Goal: Browse casually: Explore the website without a specific task or goal

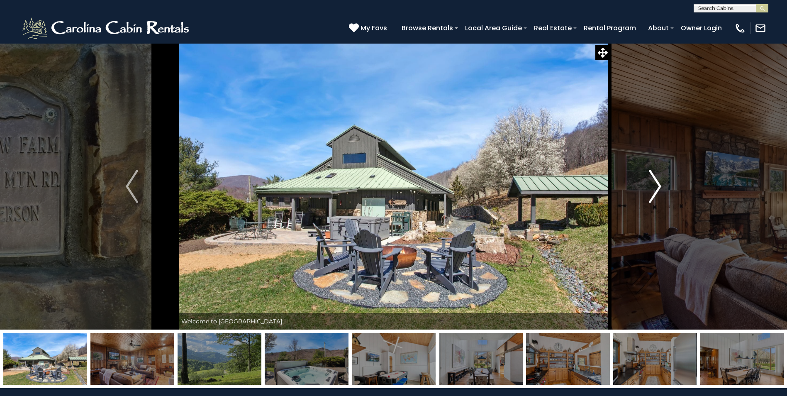
click at [651, 187] on img "Next" at bounding box center [655, 186] width 12 height 33
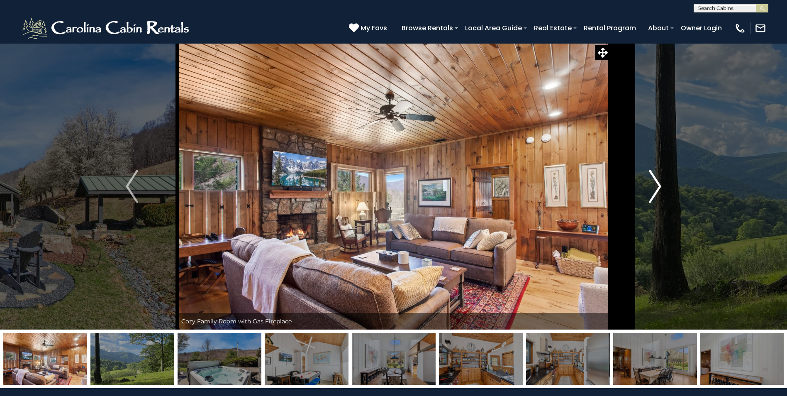
click at [651, 187] on img "Next" at bounding box center [655, 186] width 12 height 33
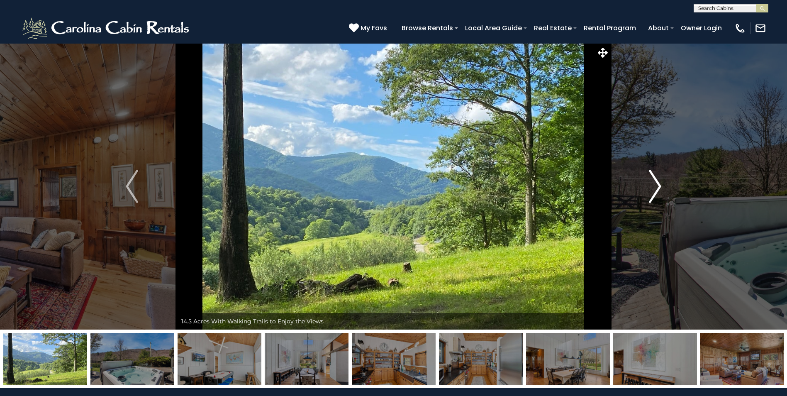
click at [651, 187] on img "Next" at bounding box center [655, 186] width 12 height 33
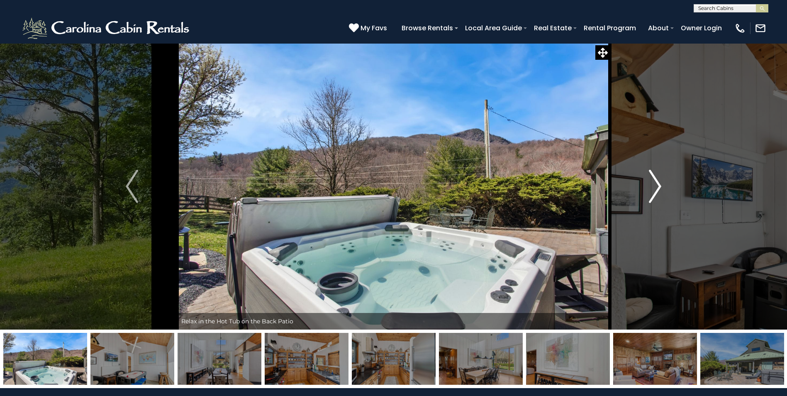
click at [651, 187] on img "Next" at bounding box center [655, 186] width 12 height 33
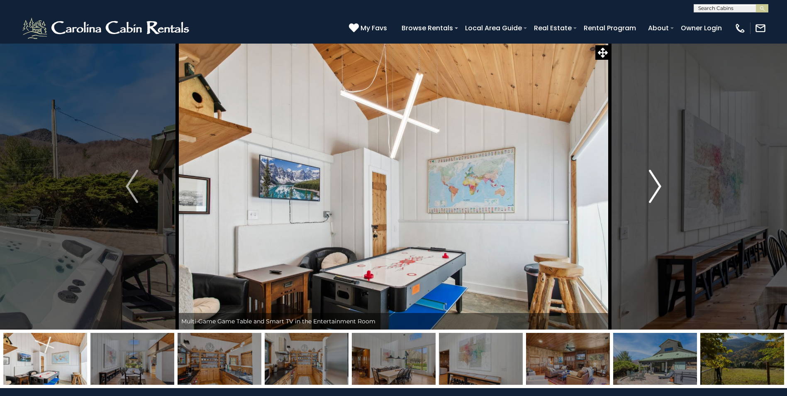
click at [651, 187] on img "Next" at bounding box center [655, 186] width 12 height 33
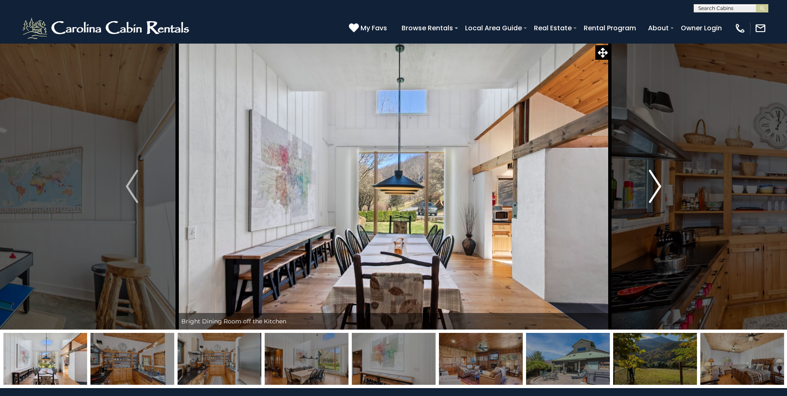
click at [651, 187] on img "Next" at bounding box center [655, 186] width 12 height 33
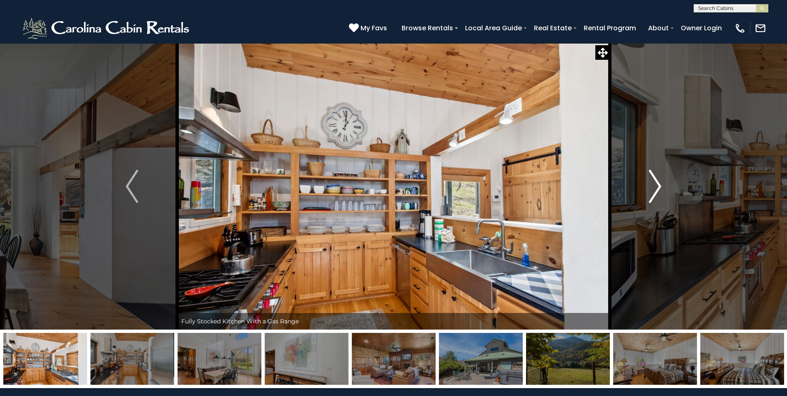
click at [651, 187] on img "Next" at bounding box center [655, 186] width 12 height 33
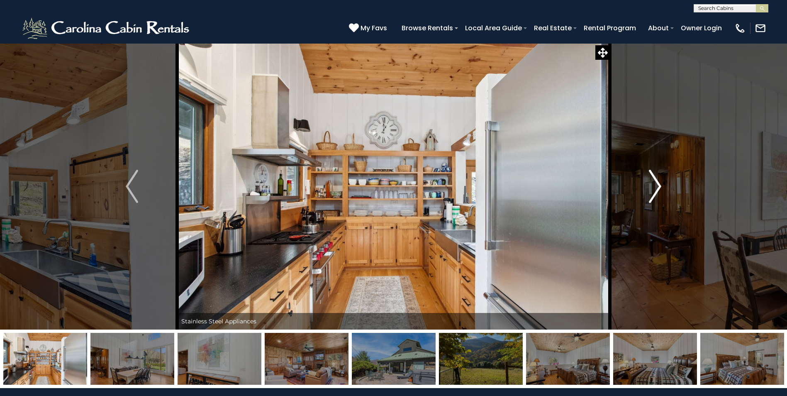
click at [651, 187] on img "Next" at bounding box center [655, 186] width 12 height 33
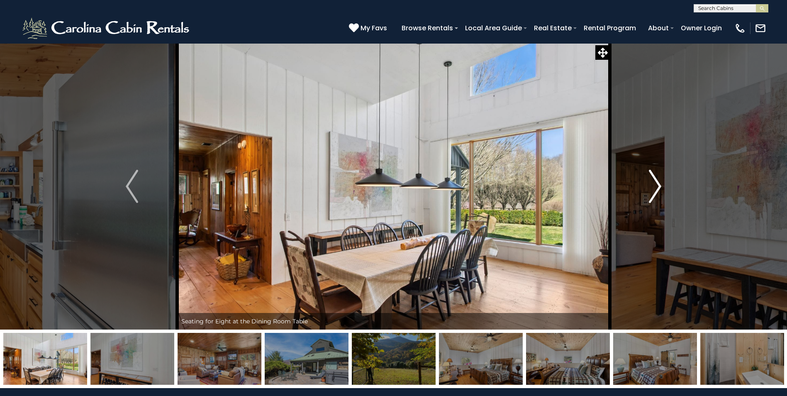
click at [651, 187] on img "Next" at bounding box center [655, 186] width 12 height 33
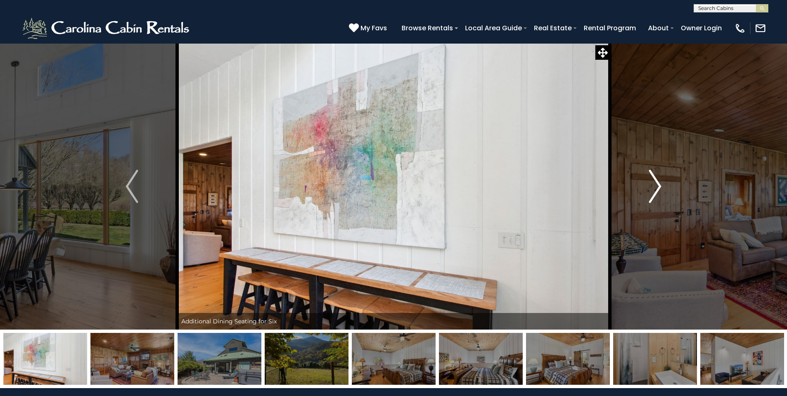
click at [651, 187] on img "Next" at bounding box center [655, 186] width 12 height 33
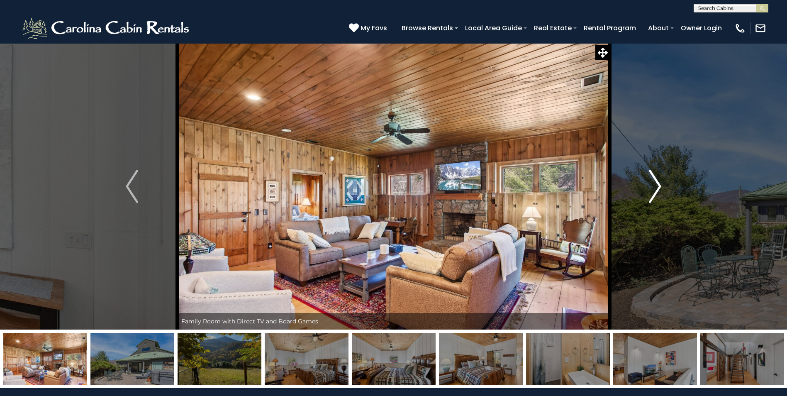
click at [651, 187] on img "Next" at bounding box center [655, 186] width 12 height 33
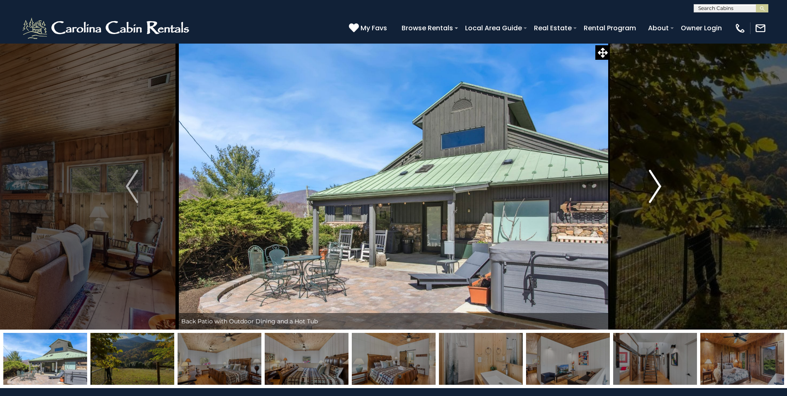
click at [651, 187] on img "Next" at bounding box center [655, 186] width 12 height 33
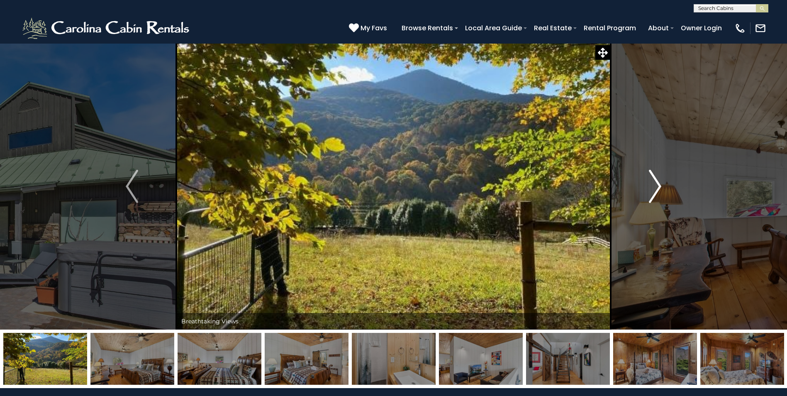
click at [651, 187] on img "Next" at bounding box center [655, 186] width 12 height 33
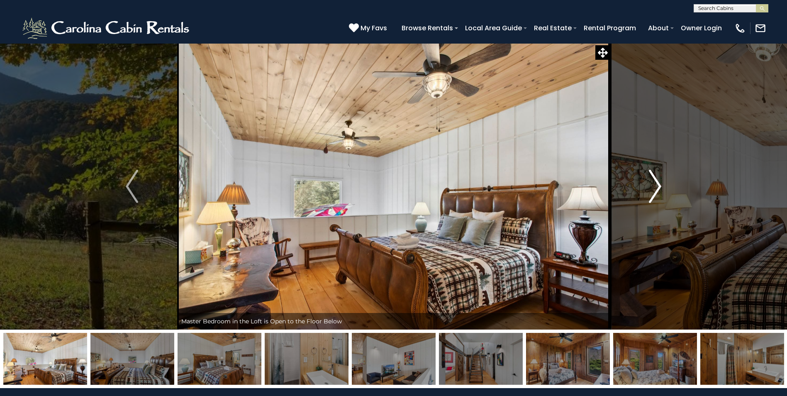
click at [651, 187] on img "Next" at bounding box center [655, 186] width 12 height 33
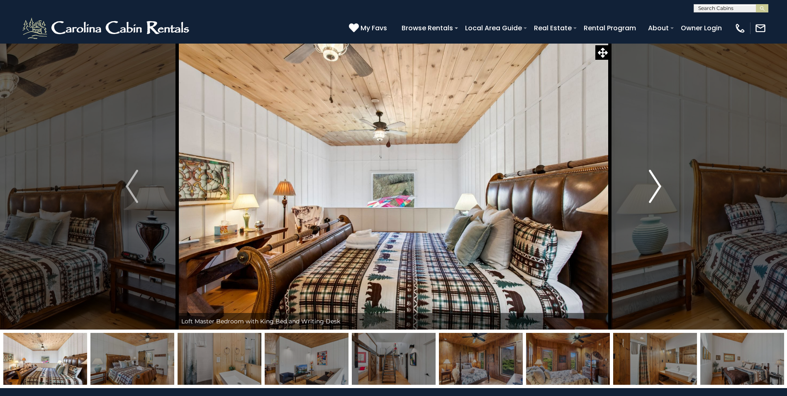
click at [651, 187] on img "Next" at bounding box center [655, 186] width 12 height 33
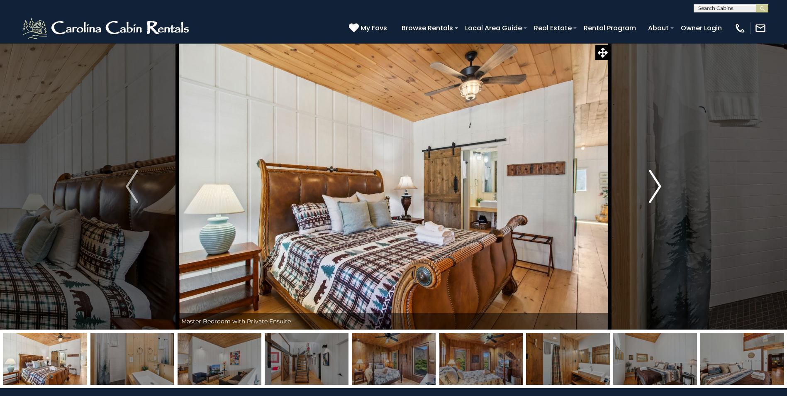
click at [651, 187] on img "Next" at bounding box center [655, 186] width 12 height 33
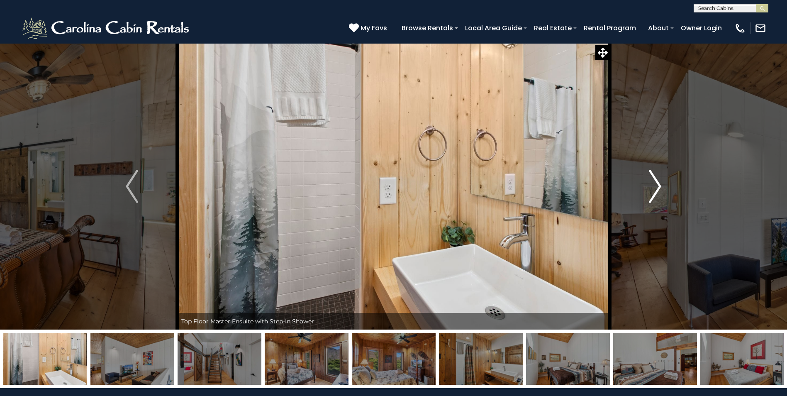
click at [651, 187] on img "Next" at bounding box center [655, 186] width 12 height 33
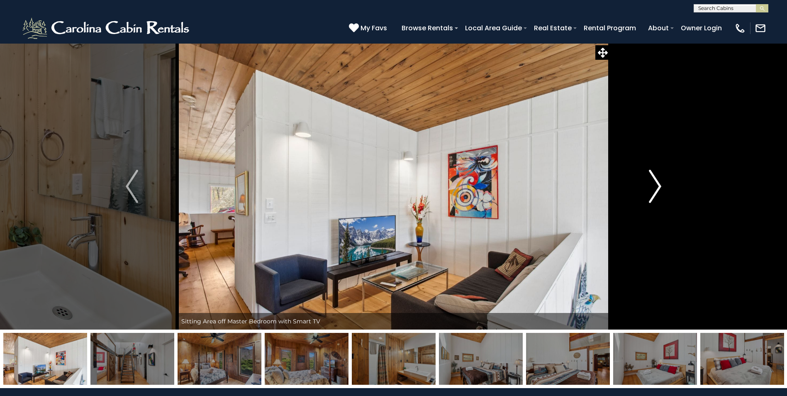
click at [651, 187] on img "Next" at bounding box center [655, 186] width 12 height 33
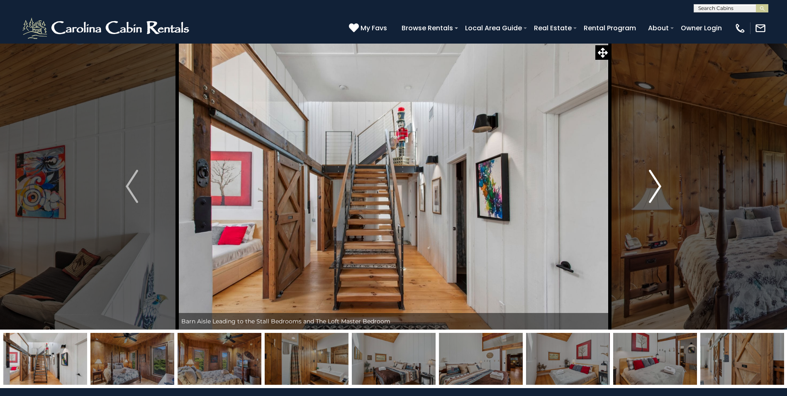
click at [651, 187] on img "Next" at bounding box center [655, 186] width 12 height 33
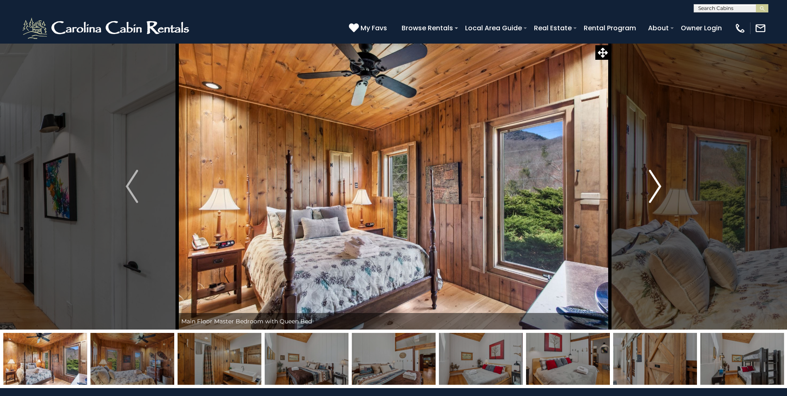
click at [651, 187] on img "Next" at bounding box center [655, 186] width 12 height 33
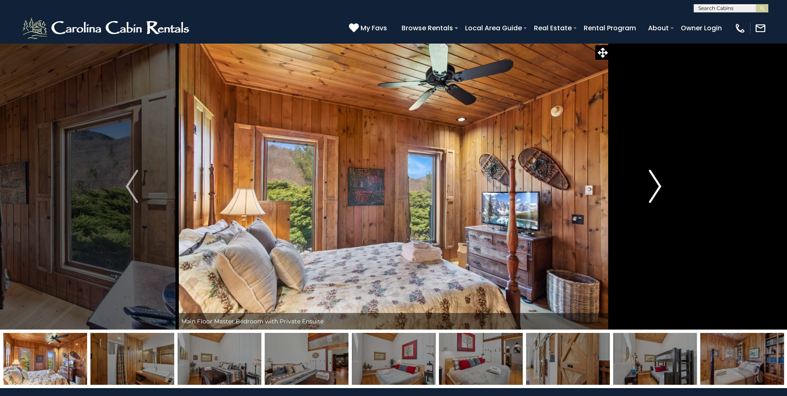
click at [651, 187] on img "Next" at bounding box center [655, 186] width 12 height 33
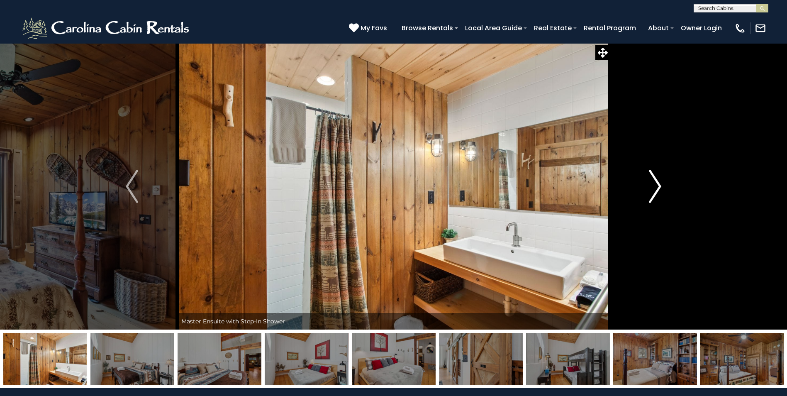
click at [651, 187] on img "Next" at bounding box center [655, 186] width 12 height 33
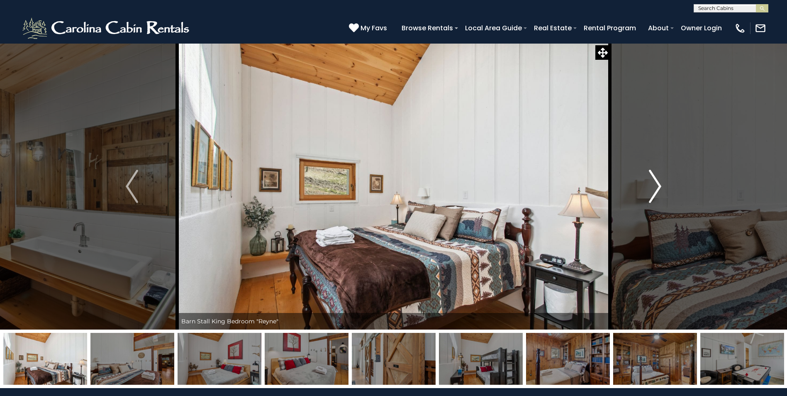
click at [651, 187] on img "Next" at bounding box center [655, 186] width 12 height 33
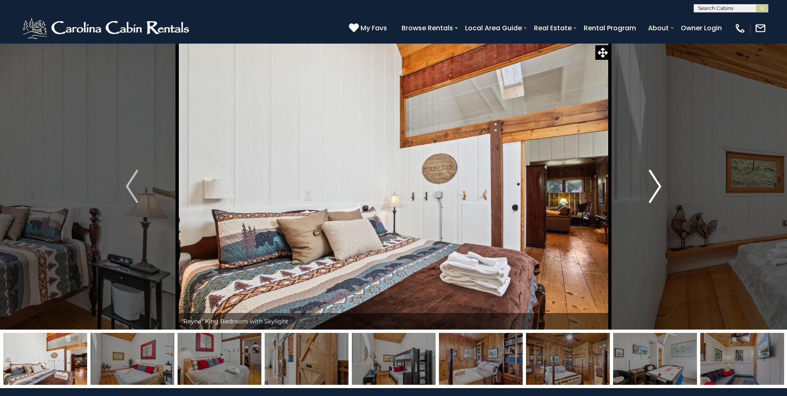
click at [651, 187] on img "Next" at bounding box center [655, 186] width 12 height 33
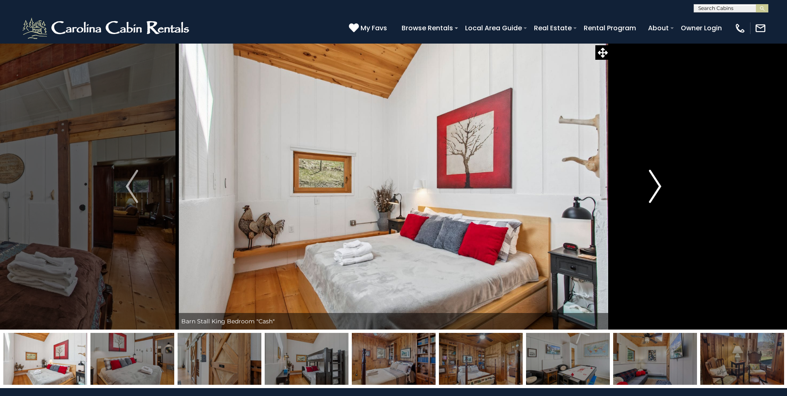
click at [651, 187] on img "Next" at bounding box center [655, 186] width 12 height 33
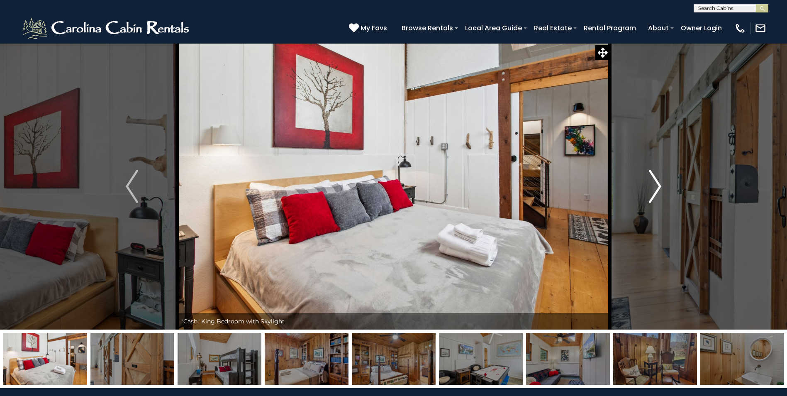
click at [651, 187] on img "Next" at bounding box center [655, 186] width 12 height 33
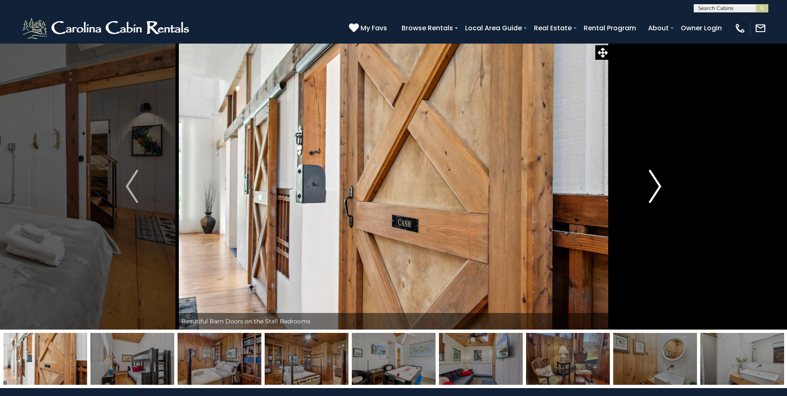
click at [651, 187] on img "Next" at bounding box center [655, 186] width 12 height 33
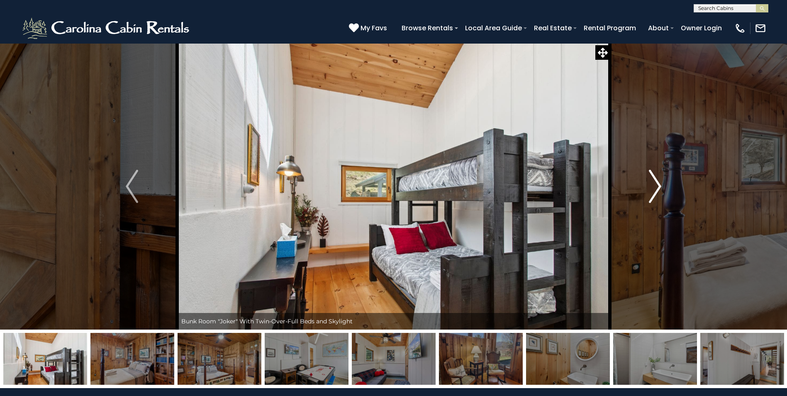
click at [651, 187] on img "Next" at bounding box center [655, 186] width 12 height 33
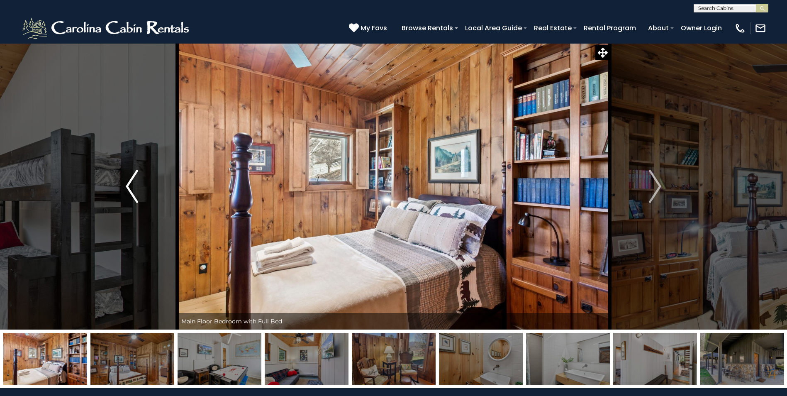
click at [130, 191] on img "Previous" at bounding box center [132, 186] width 12 height 33
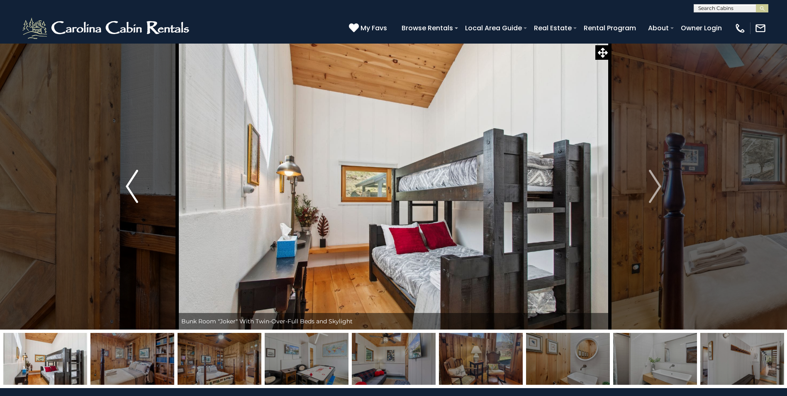
click at [130, 191] on img "Previous" at bounding box center [132, 186] width 12 height 33
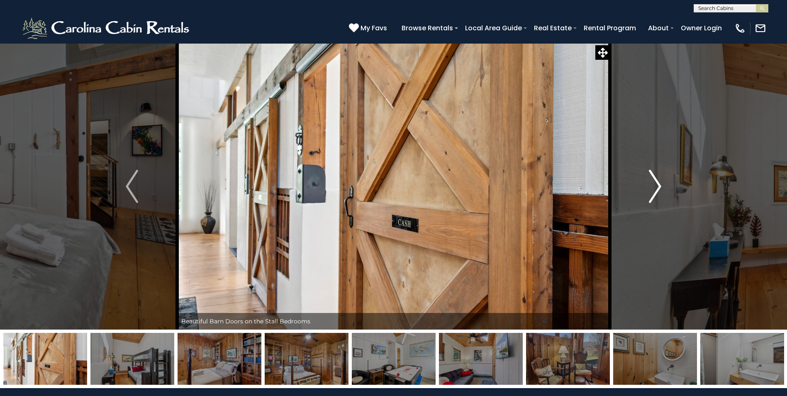
click at [653, 186] on img "Next" at bounding box center [655, 186] width 12 height 33
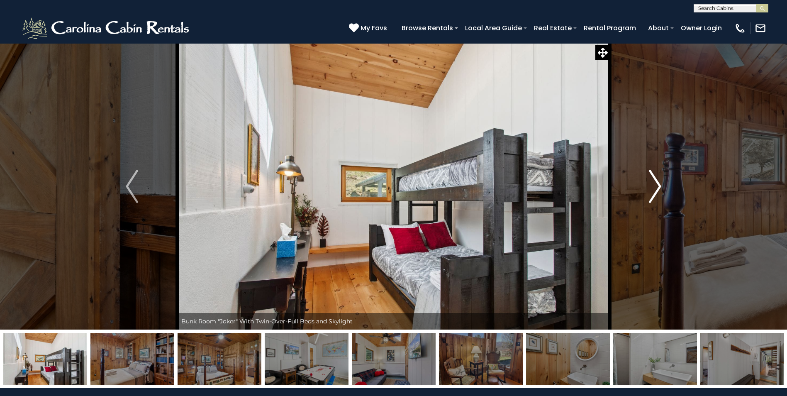
click at [653, 186] on img "Next" at bounding box center [655, 186] width 12 height 33
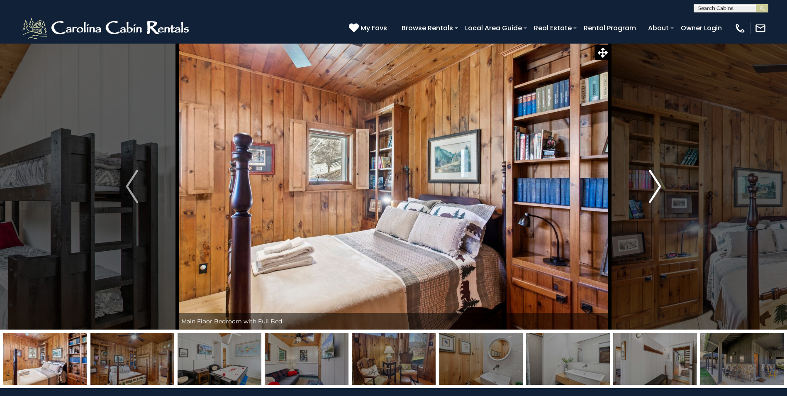
click at [653, 186] on img "Next" at bounding box center [655, 186] width 12 height 33
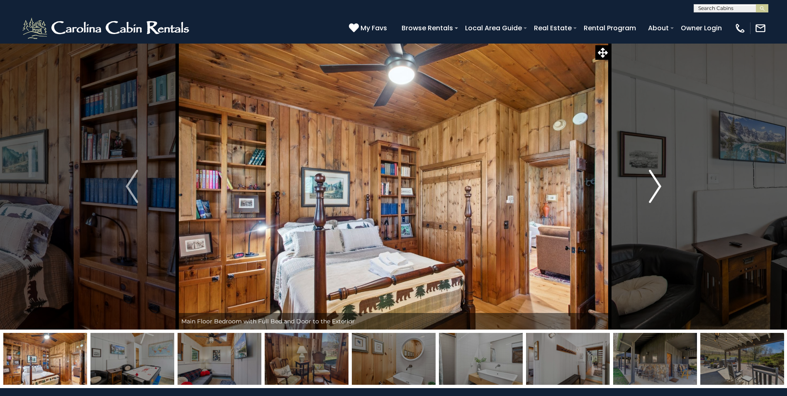
click at [653, 186] on img "Next" at bounding box center [655, 186] width 12 height 33
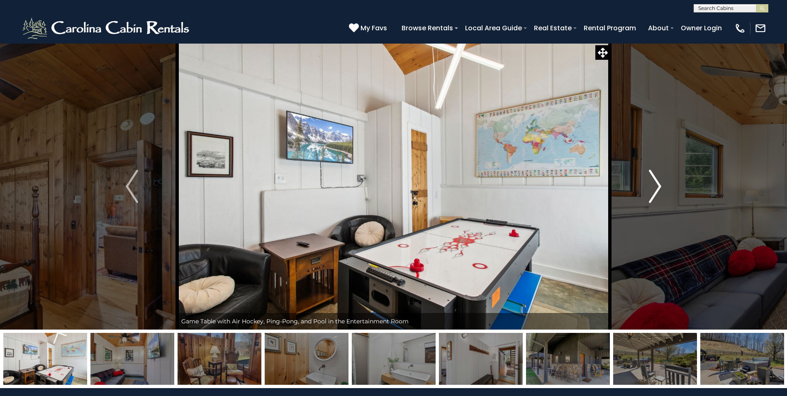
click at [653, 186] on img "Next" at bounding box center [655, 186] width 12 height 33
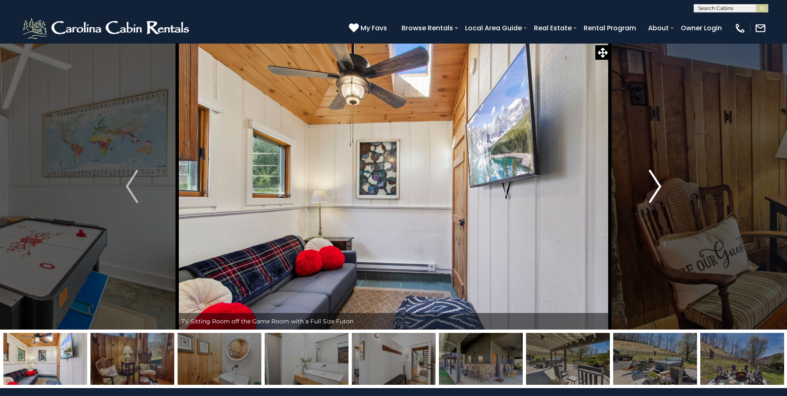
click at [653, 186] on img "Next" at bounding box center [655, 186] width 12 height 33
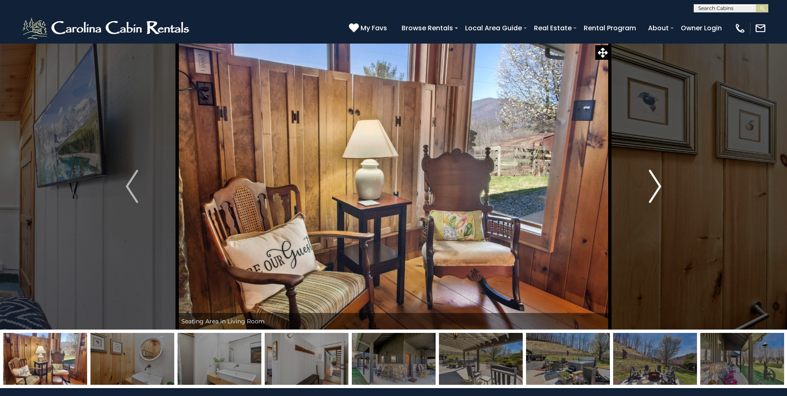
click at [653, 186] on img "Next" at bounding box center [655, 186] width 12 height 33
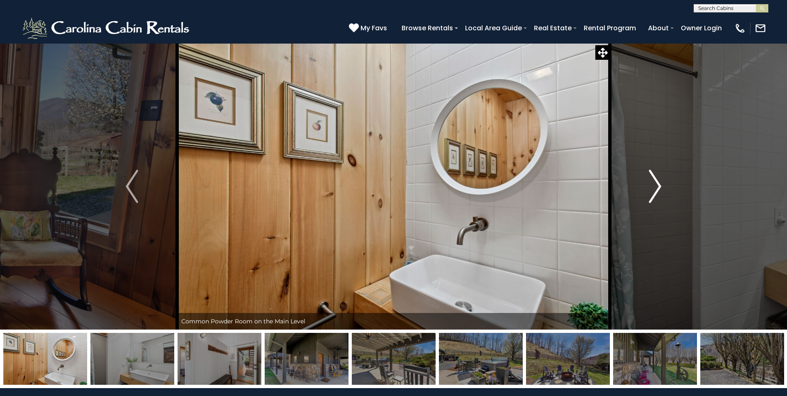
click at [653, 186] on img "Next" at bounding box center [655, 186] width 12 height 33
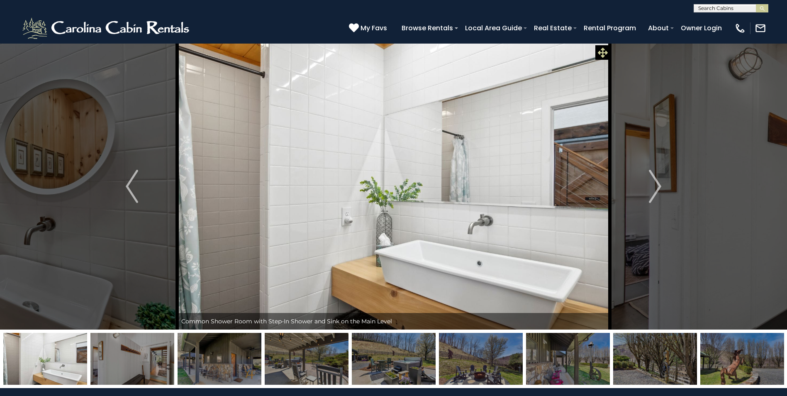
click at [601, 50] on icon at bounding box center [603, 53] width 10 height 10
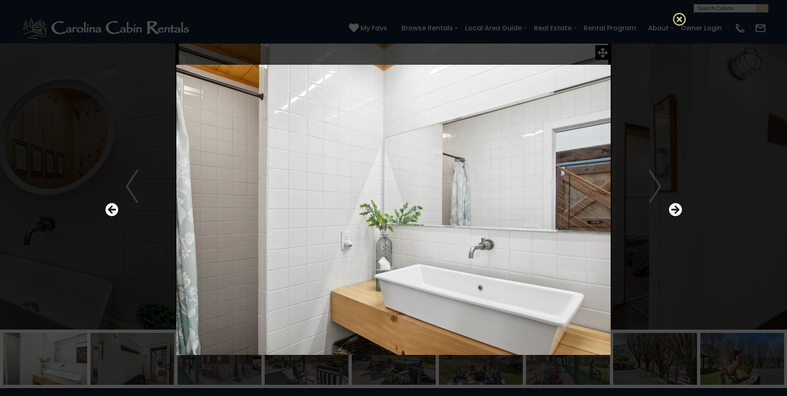
click at [678, 19] on icon at bounding box center [679, 18] width 13 height 13
